Goal: Navigation & Orientation: Find specific page/section

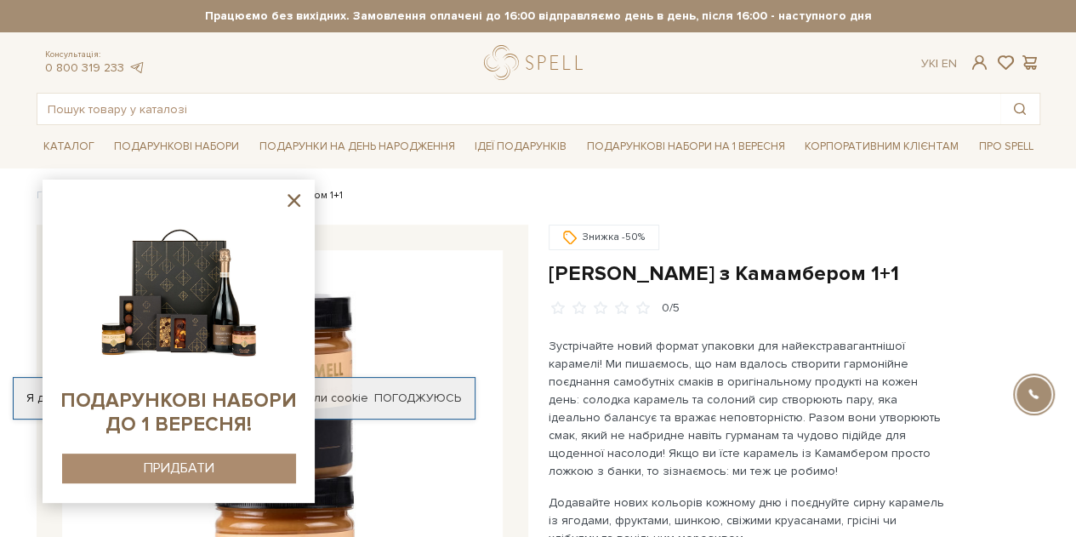
click at [294, 198] on icon at bounding box center [293, 200] width 21 height 21
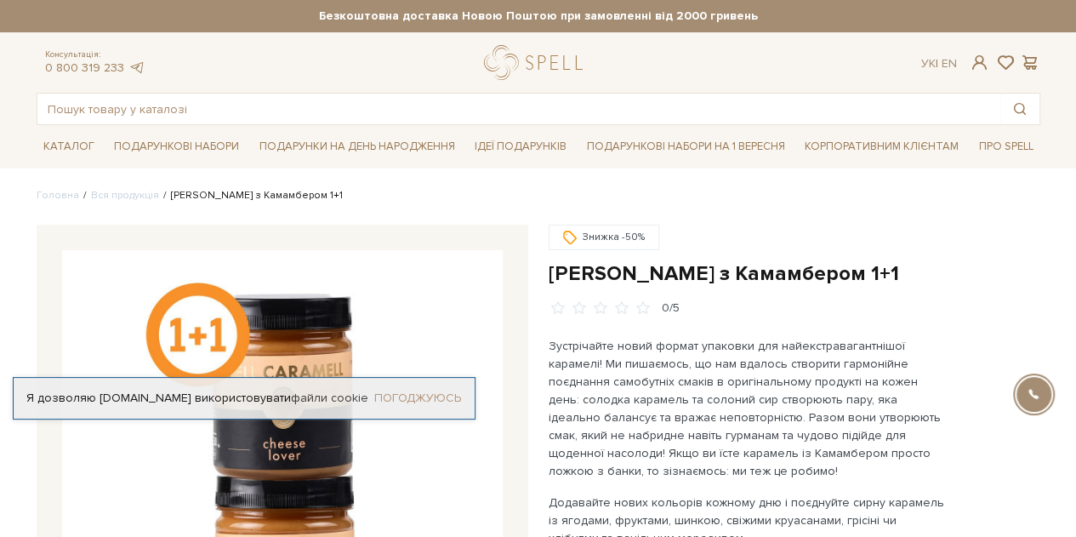
click at [384, 396] on link "Погоджуюсь" at bounding box center [417, 397] width 87 height 15
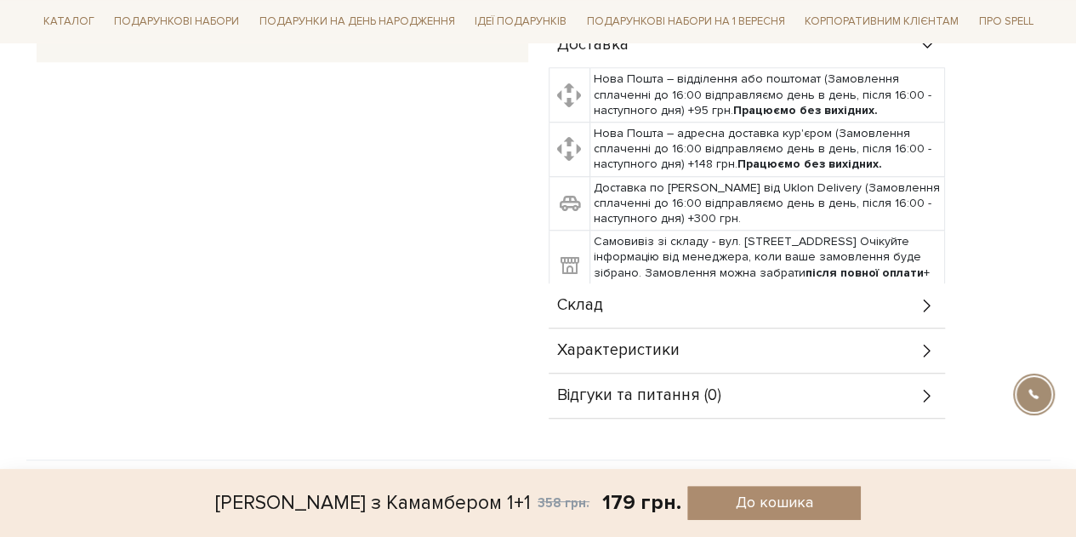
scroll to position [635, 0]
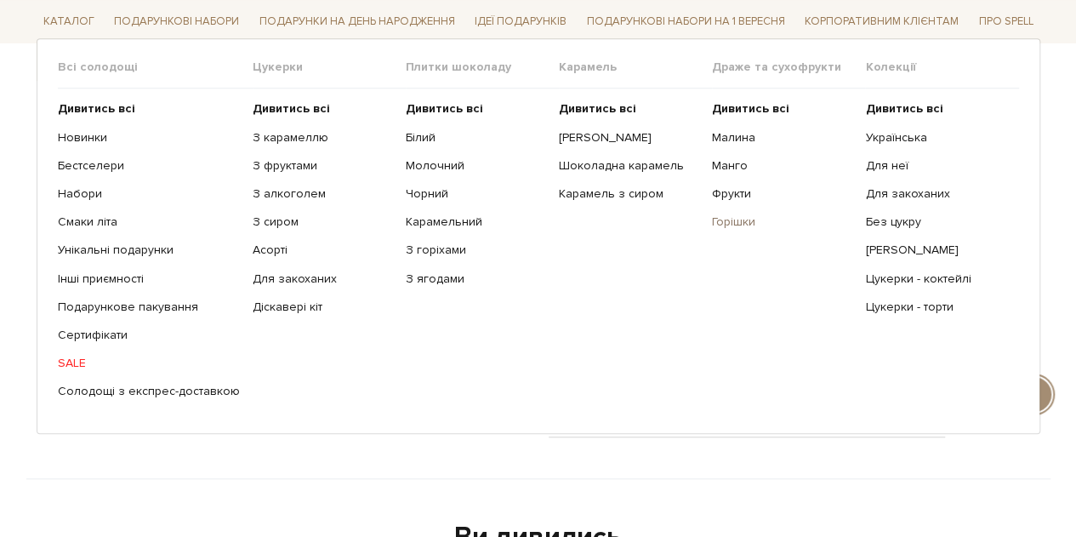
click at [740, 226] on link "Горішки" at bounding box center [782, 221] width 140 height 15
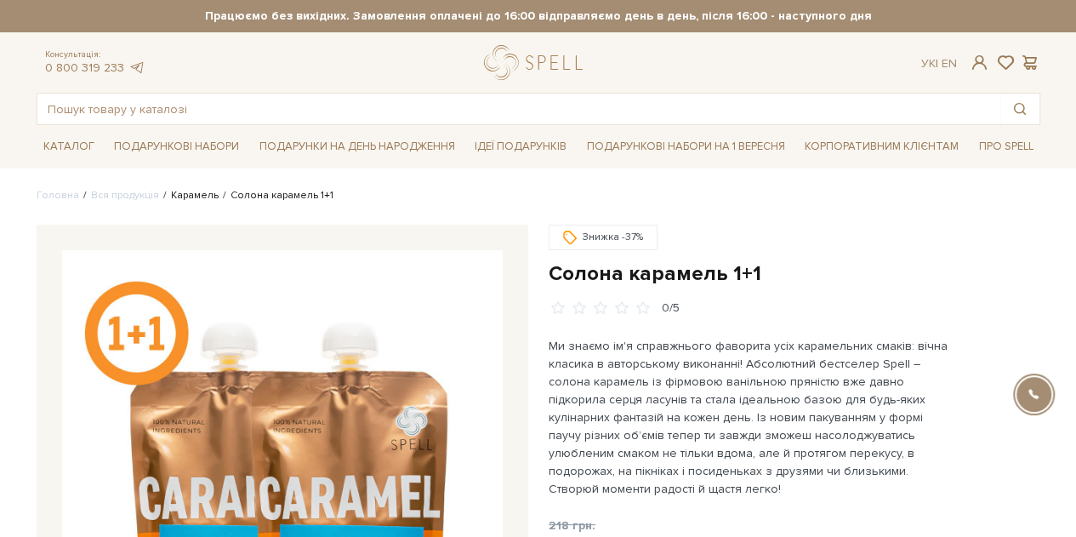
click at [199, 190] on link "Карамель" at bounding box center [195, 195] width 48 height 13
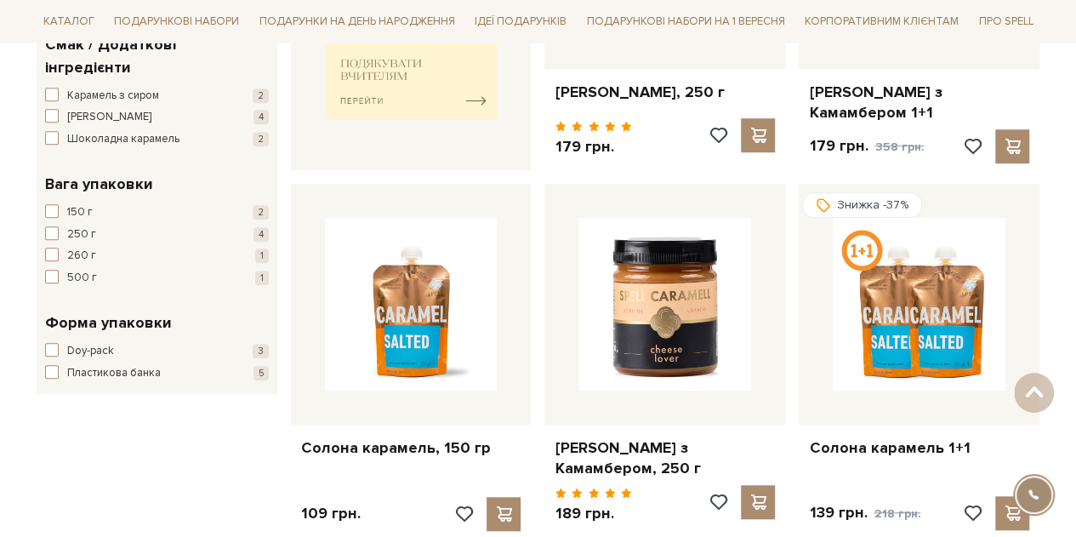
scroll to position [497, 0]
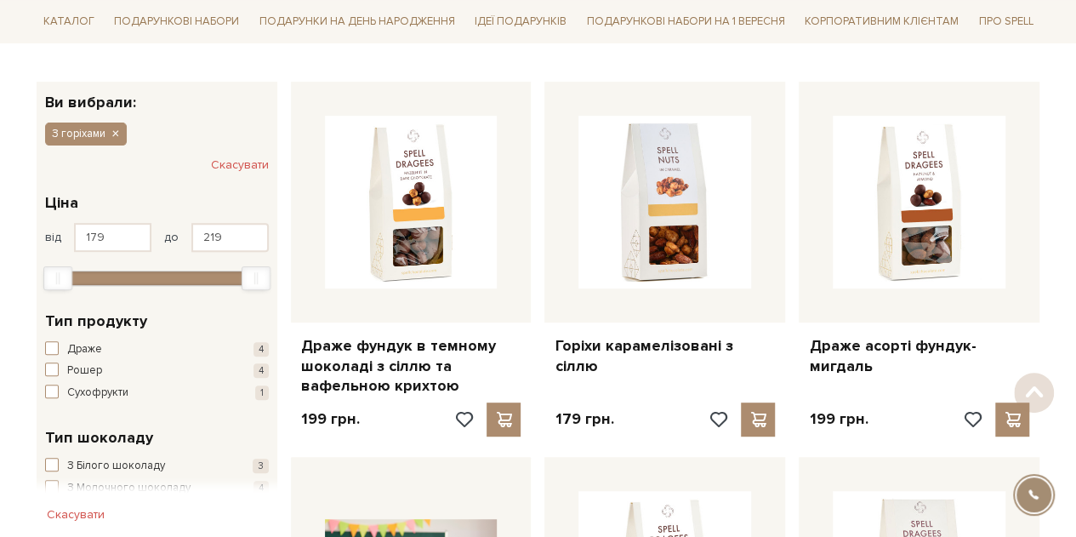
scroll to position [258, 0]
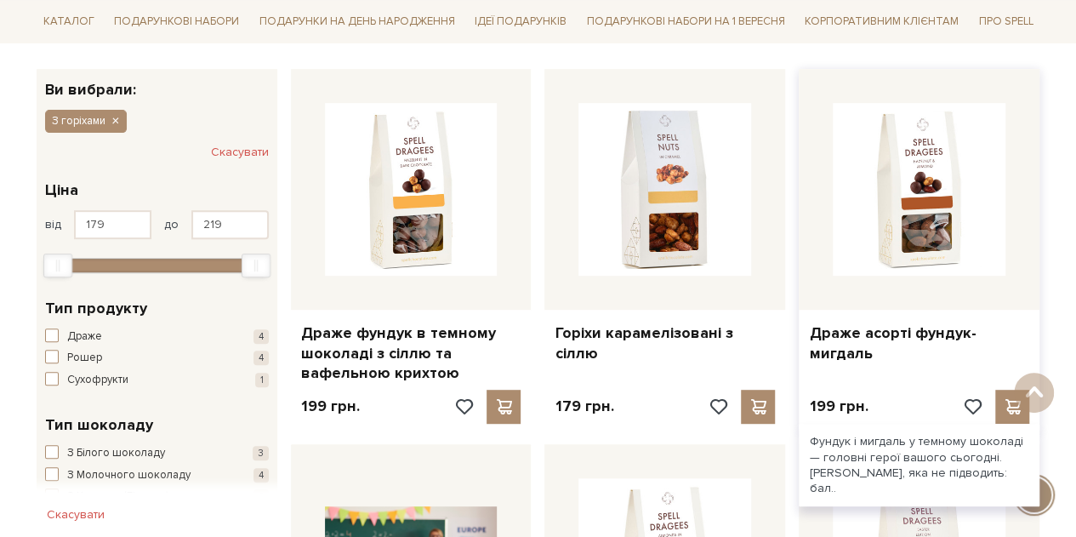
click at [884, 305] on div at bounding box center [918, 189] width 241 height 241
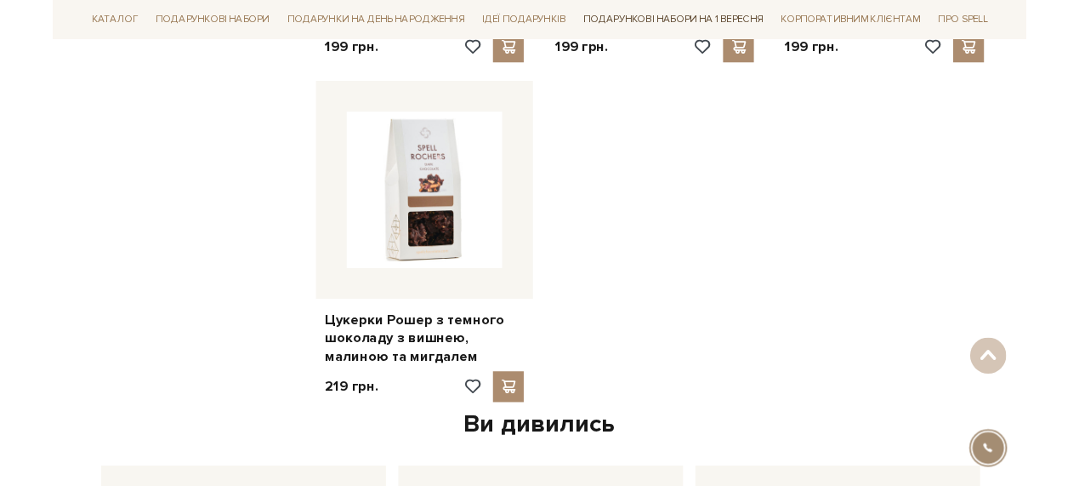
scroll to position [1363, 0]
